Goal: Task Accomplishment & Management: Use online tool/utility

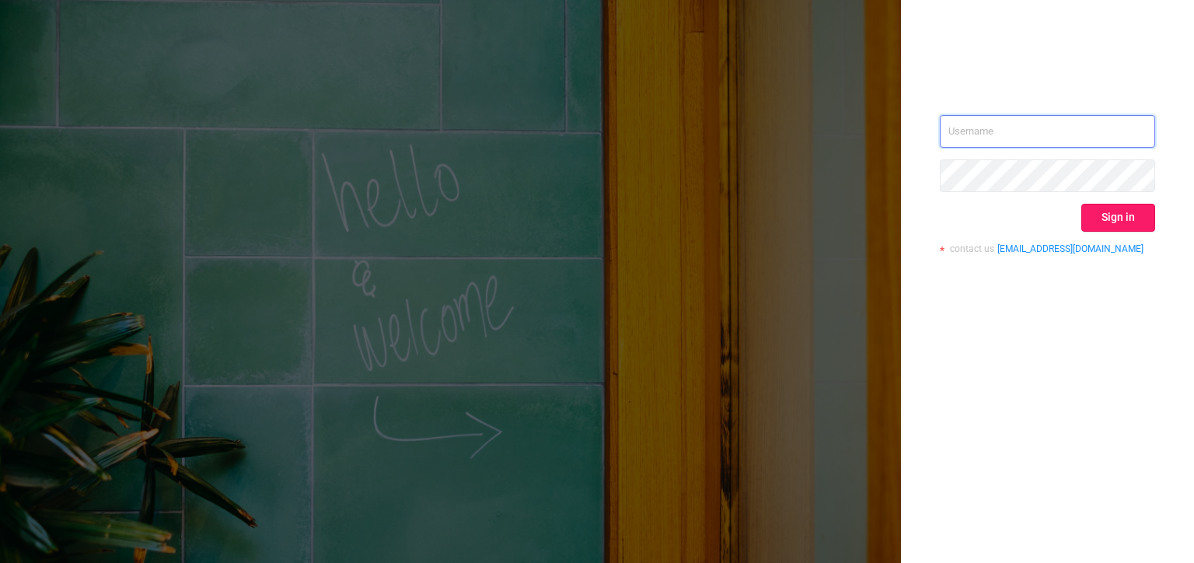
type input "[PERSON_NAME][EMAIL_ADDRESS][DOMAIN_NAME]"
click at [1107, 217] on button "Sign in" at bounding box center [1118, 218] width 74 height 28
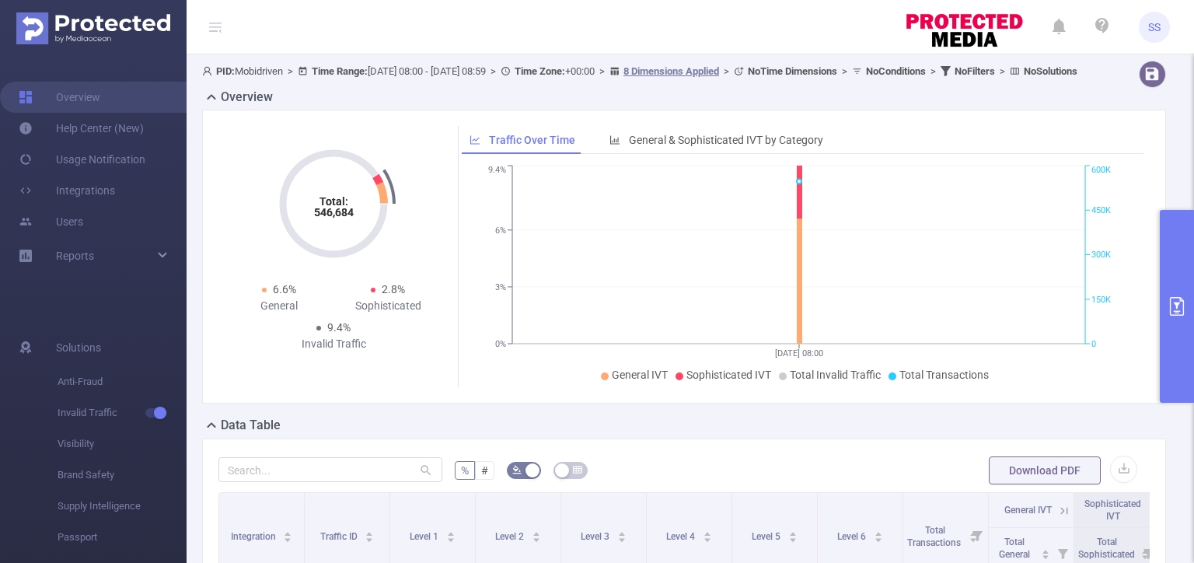
click at [1193, 334] on button "primary" at bounding box center [1177, 306] width 34 height 193
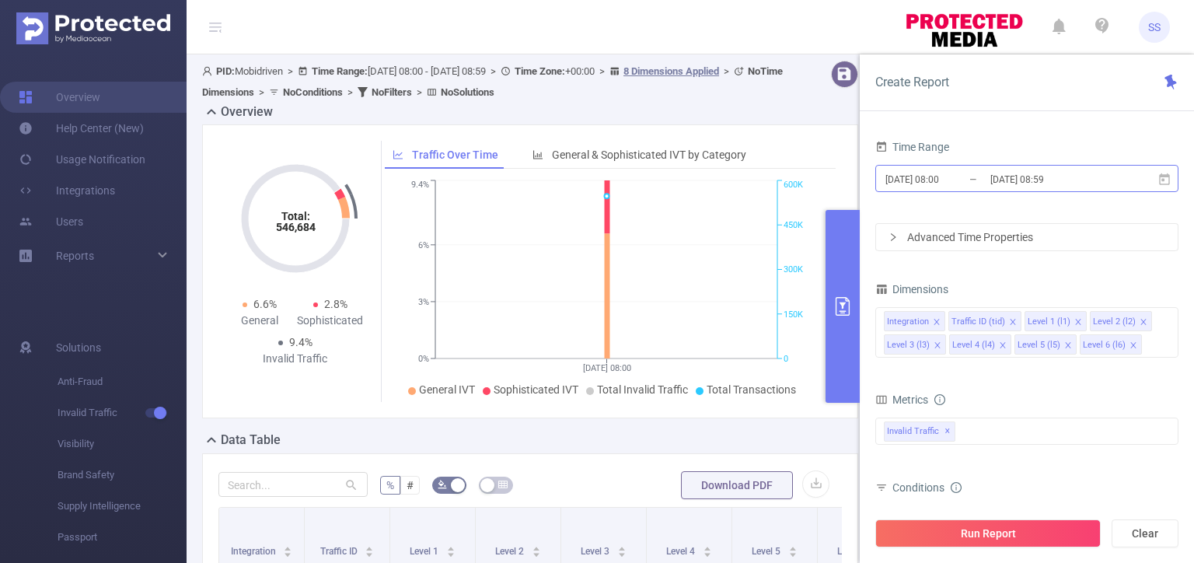
click at [983, 175] on input "[DATE] 08:00" at bounding box center [947, 179] width 126 height 21
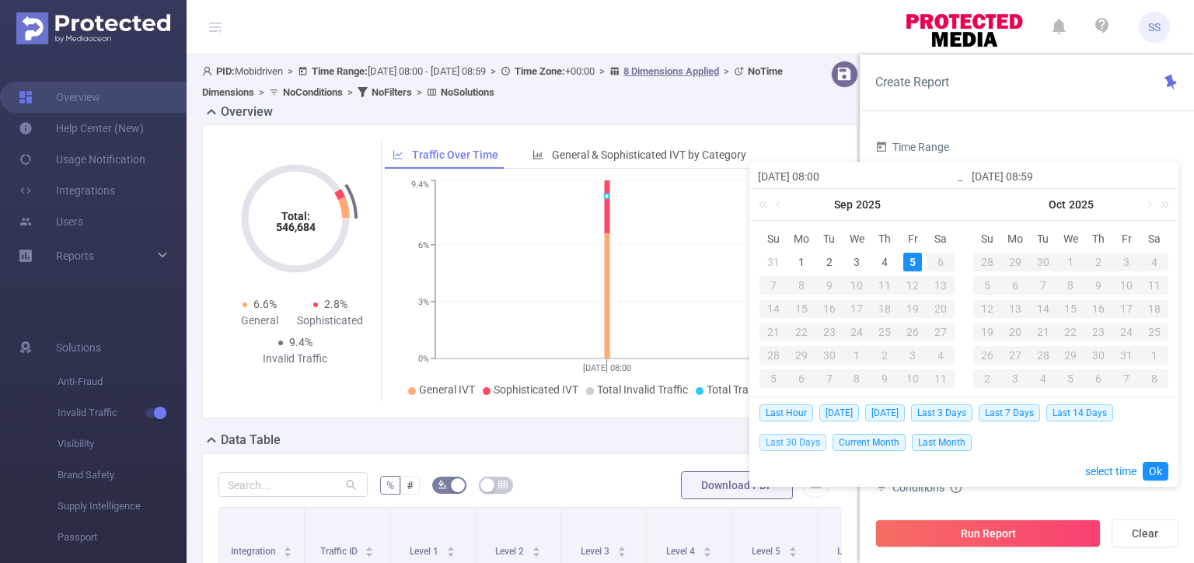
click at [805, 438] on span "Last 30 Days" at bounding box center [793, 442] width 67 height 17
type input "[DATE] 00:00"
type input "[DATE] 23:59"
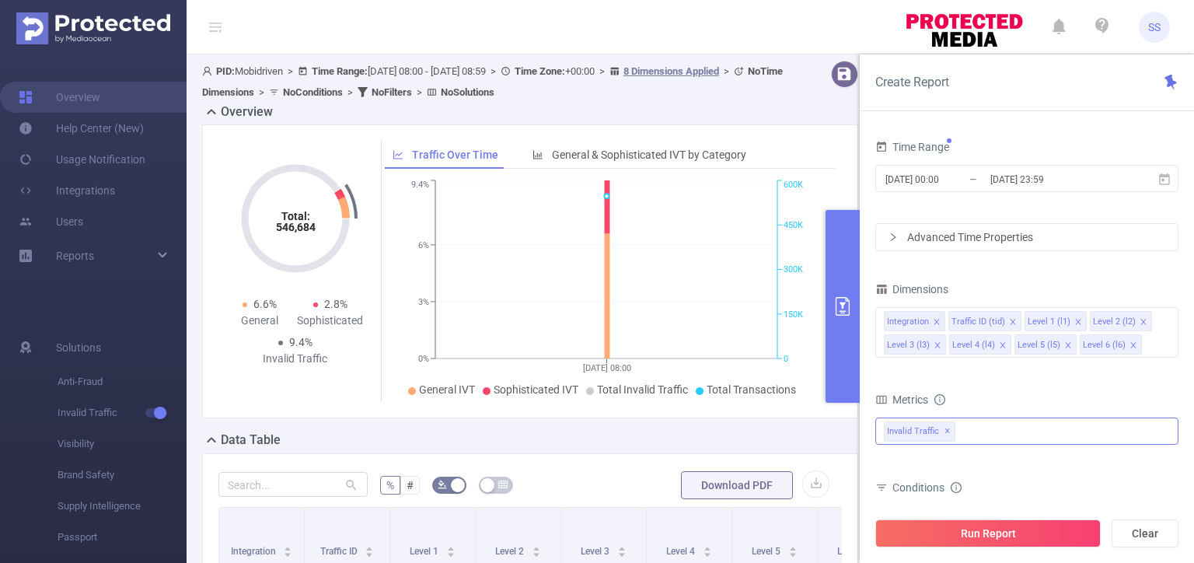
click at [999, 439] on div "Invalid Traffic ✕" at bounding box center [1026, 430] width 303 height 27
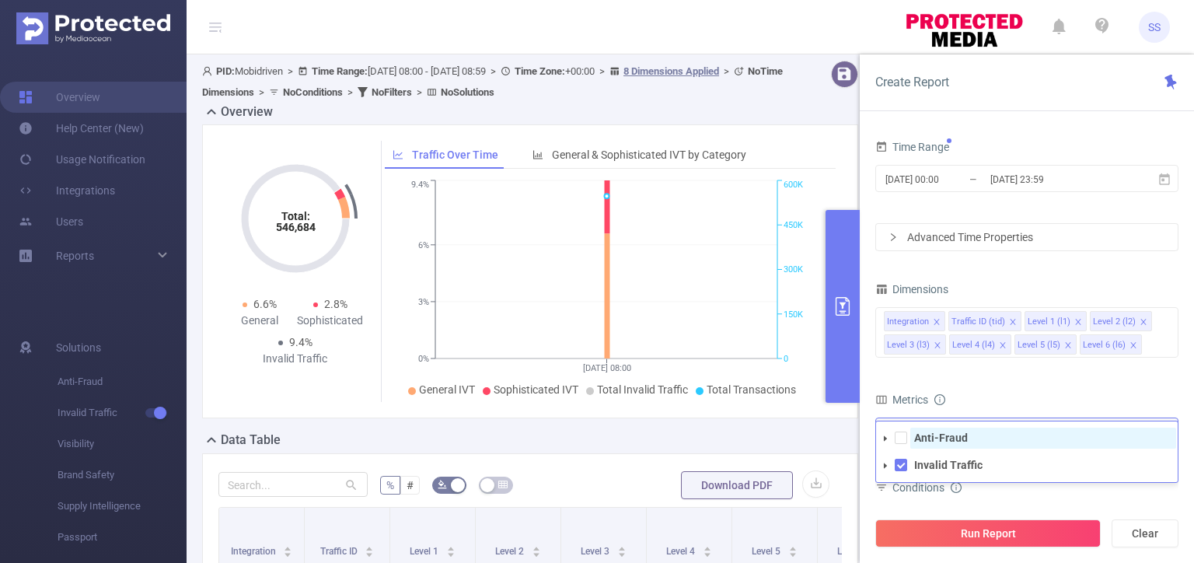
click at [978, 436] on span "Anti-Fraud" at bounding box center [1043, 438] width 266 height 21
click at [936, 323] on icon "icon: close" at bounding box center [937, 322] width 8 height 8
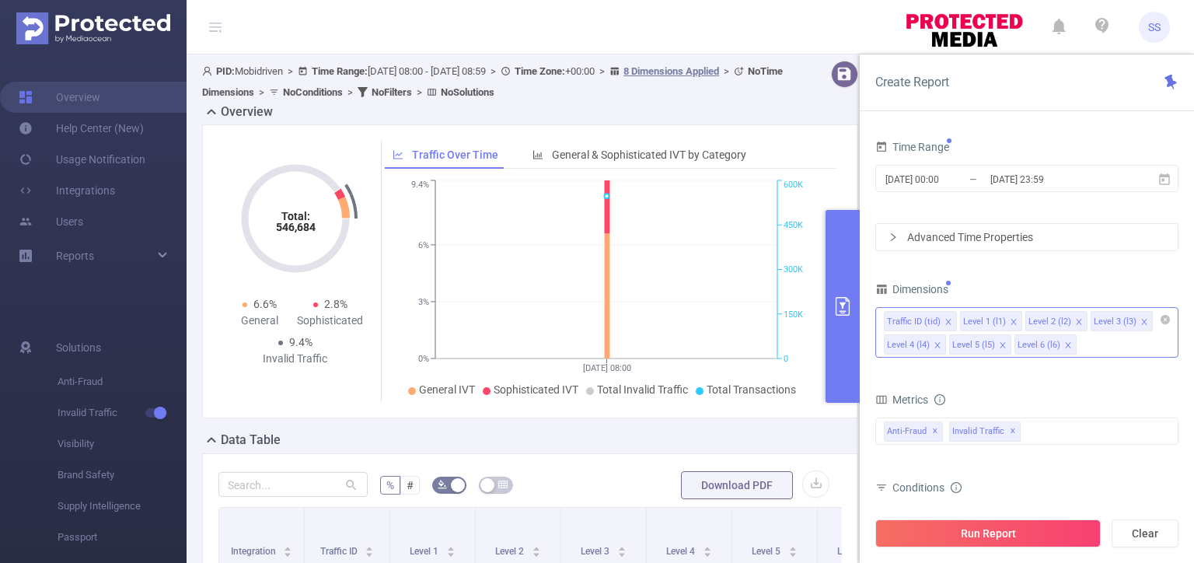
click at [1010, 322] on icon "icon: close" at bounding box center [1014, 322] width 8 height 8
click at [1075, 322] on icon "icon: close" at bounding box center [1079, 322] width 8 height 8
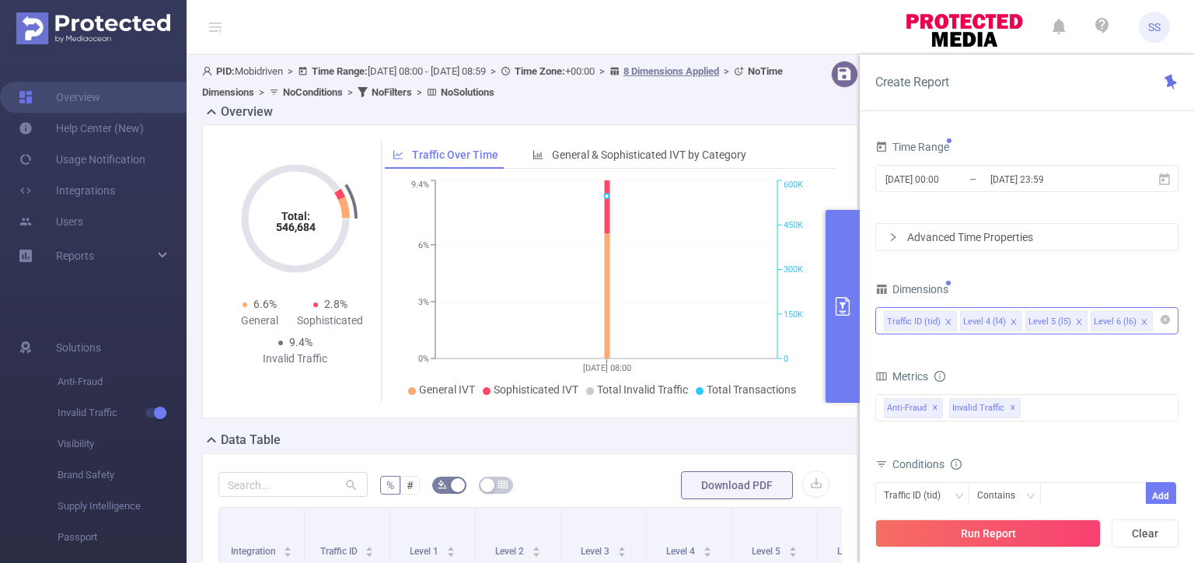
click at [1010, 322] on icon "icon: close" at bounding box center [1014, 322] width 8 height 8
click at [1075, 322] on icon "icon: close" at bounding box center [1079, 322] width 8 height 8
click at [1032, 355] on form "Dimensions Traffic ID (tid) Level 6 (l6) Metrics bp_total bp_adult bp_arms bp_c…" at bounding box center [1026, 451] width 303 height 346
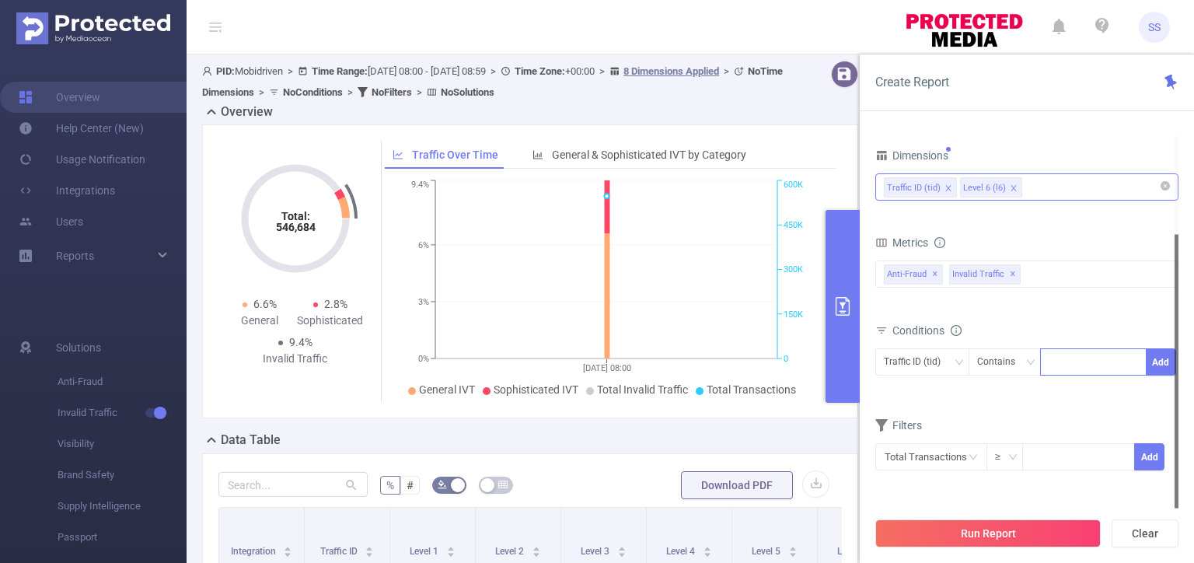
click at [1095, 356] on div at bounding box center [1093, 362] width 89 height 26
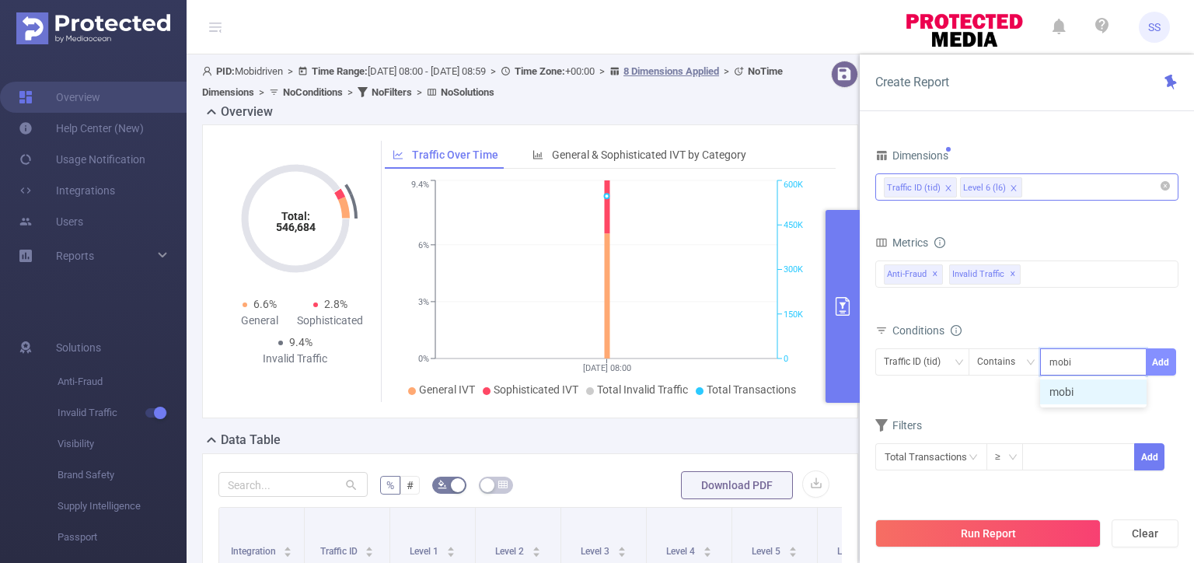
type input "mobi"
click at [1168, 364] on button "Add" at bounding box center [1161, 361] width 30 height 27
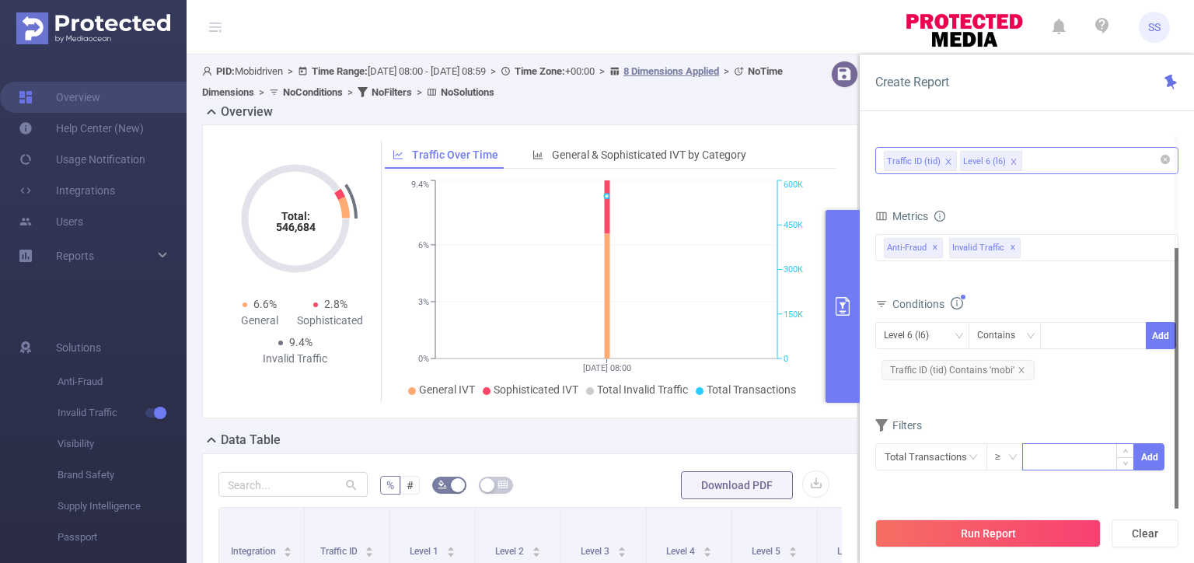
click at [1050, 456] on input at bounding box center [1078, 455] width 110 height 23
type input "50"
click at [1149, 458] on button "Add" at bounding box center [1149, 456] width 30 height 27
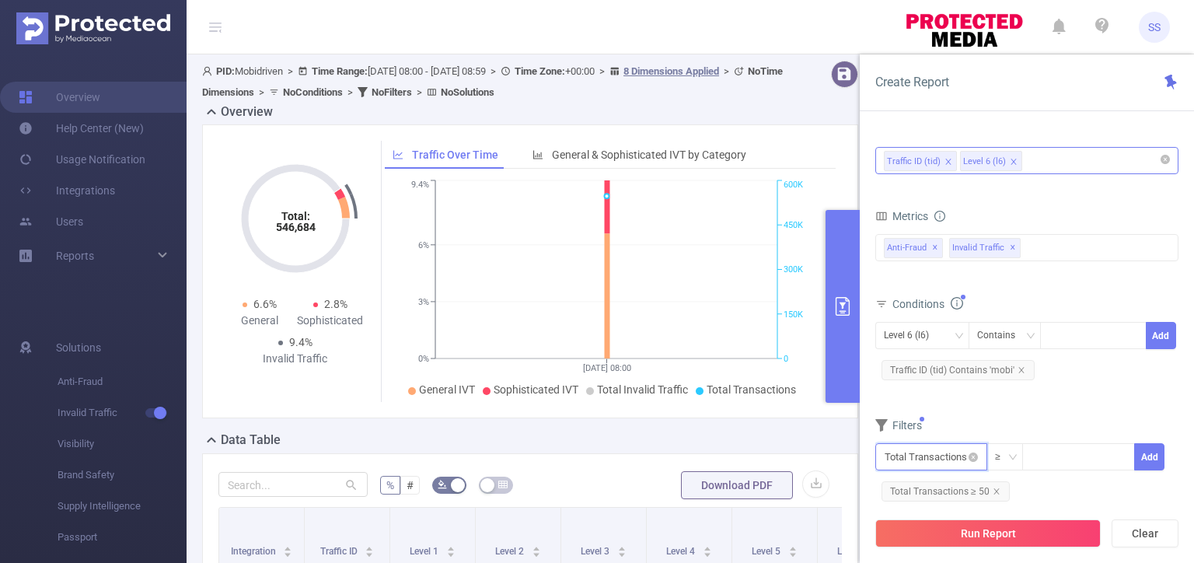
click at [923, 456] on input "text" at bounding box center [931, 456] width 112 height 27
click at [923, 369] on li "Invalid Traffic" at bounding box center [931, 363] width 112 height 25
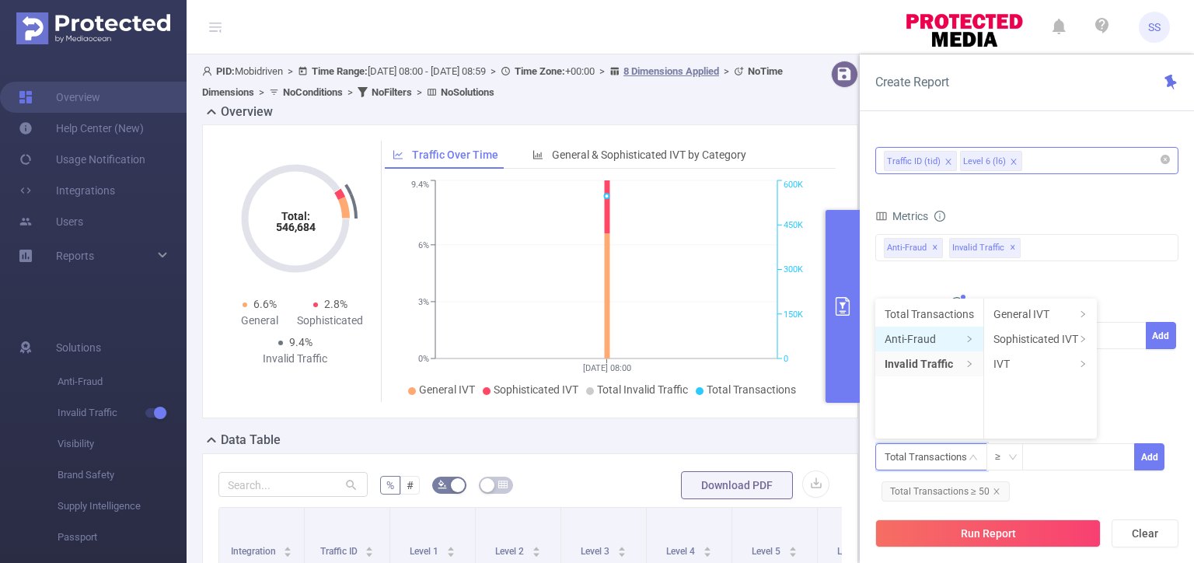
click at [924, 336] on li "Anti-Fraud" at bounding box center [929, 339] width 108 height 25
click at [1004, 305] on li "Fraudulent" at bounding box center [1030, 314] width 93 height 25
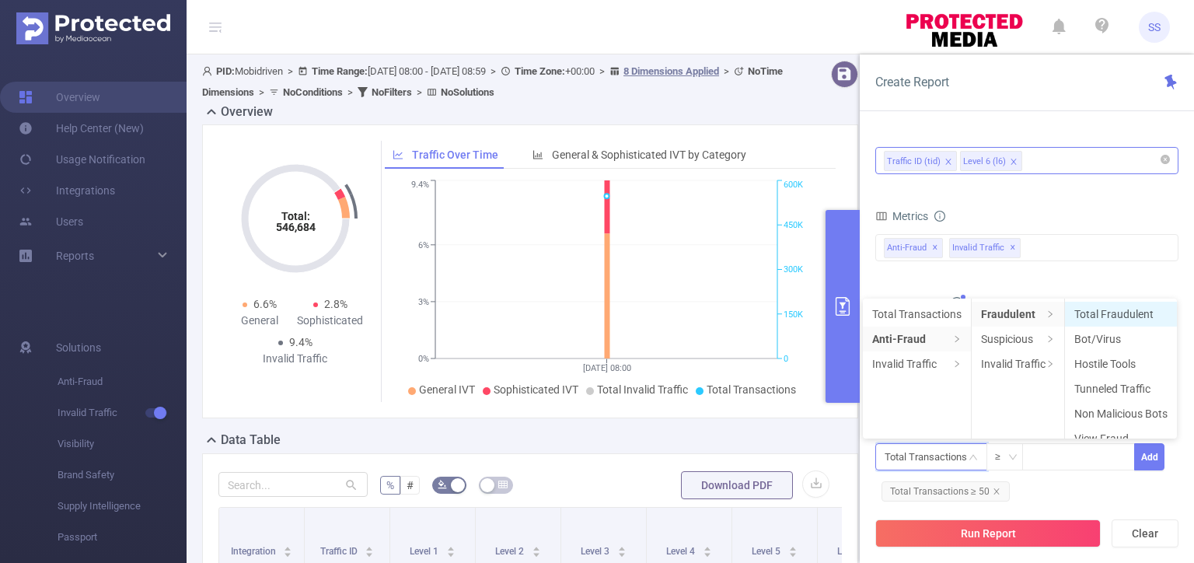
click at [1112, 309] on li "Total Fraudulent" at bounding box center [1121, 314] width 112 height 25
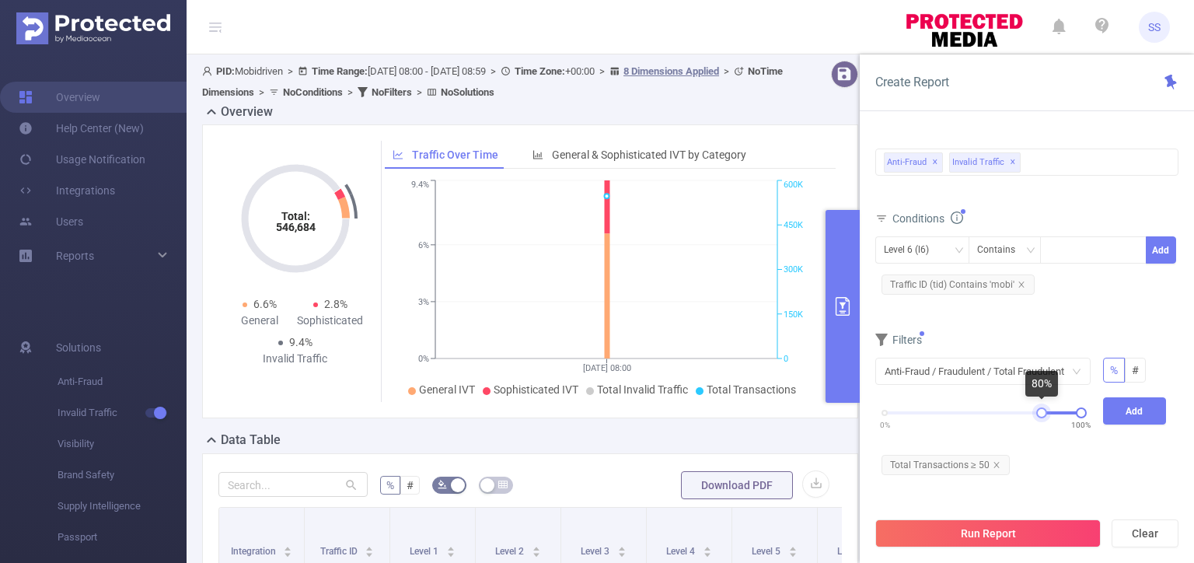
drag, startPoint x: 883, startPoint y: 406, endPoint x: 1040, endPoint y: 407, distance: 157.0
click at [1040, 407] on div at bounding box center [1041, 412] width 11 height 11
click at [1135, 405] on button "Add" at bounding box center [1135, 410] width 64 height 27
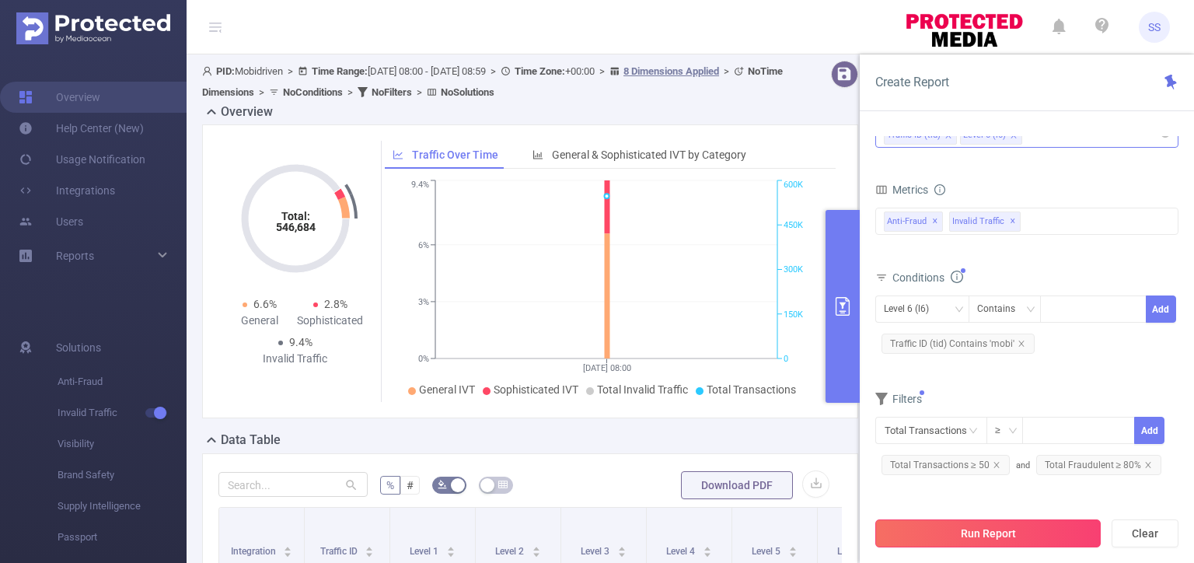
click at [1022, 533] on button "Run Report" at bounding box center [987, 533] width 225 height 28
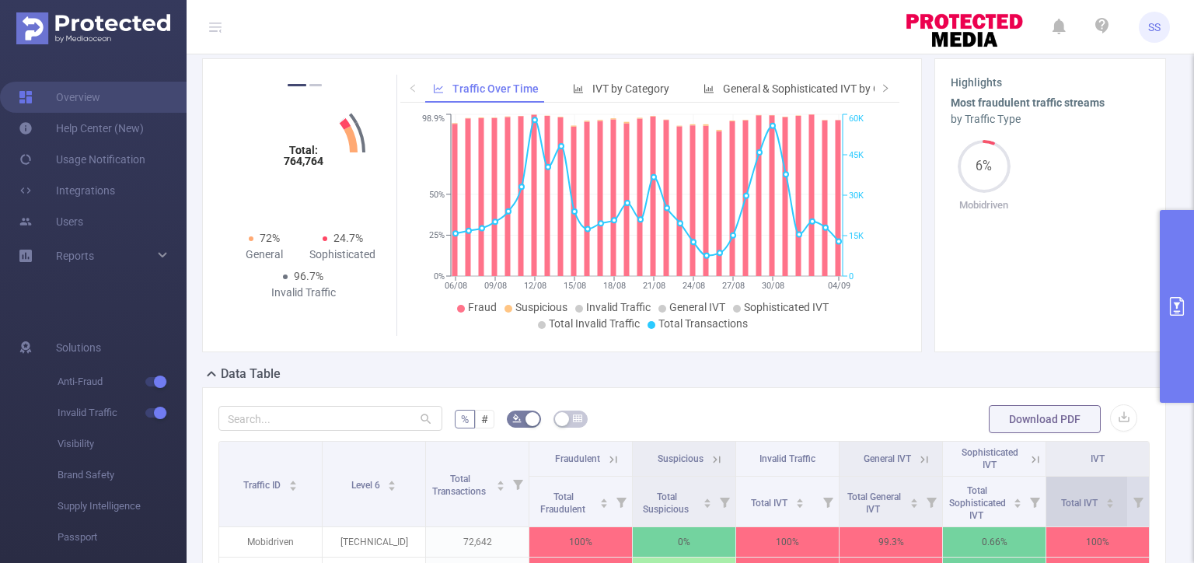
scroll to position [233, 0]
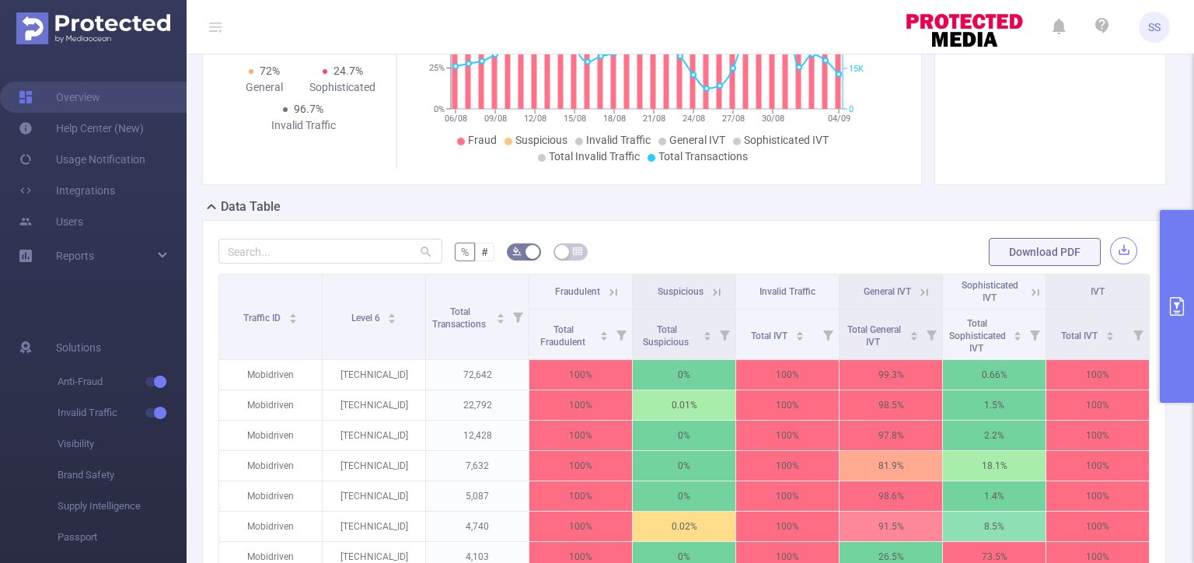
click at [1115, 243] on button "button" at bounding box center [1123, 250] width 27 height 27
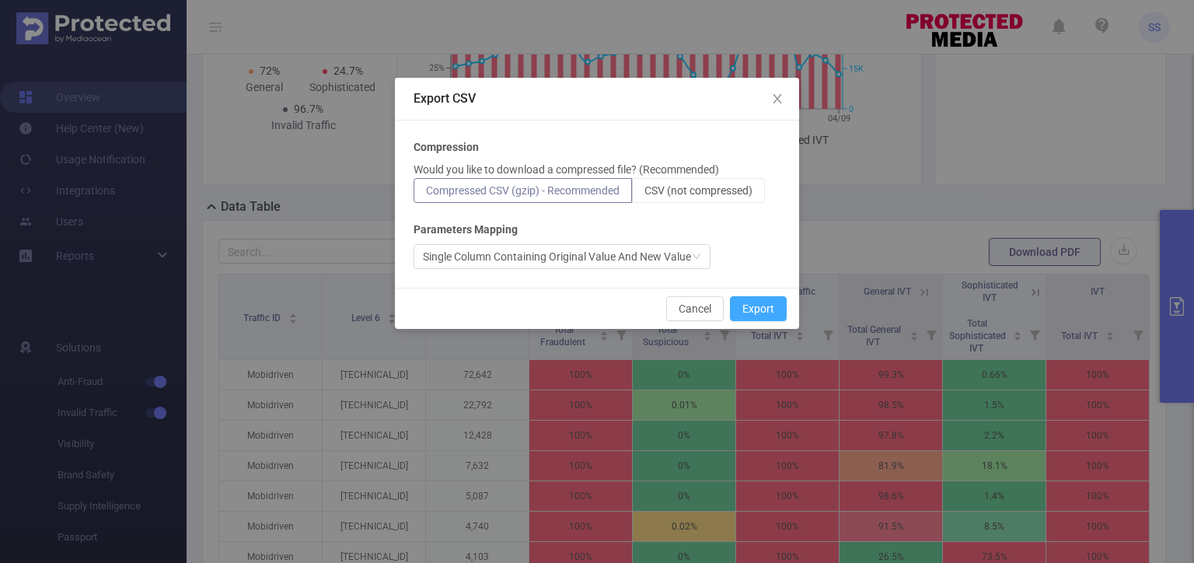
click at [762, 307] on button "Export" at bounding box center [758, 308] width 57 height 25
